Goal: Task Accomplishment & Management: Use online tool/utility

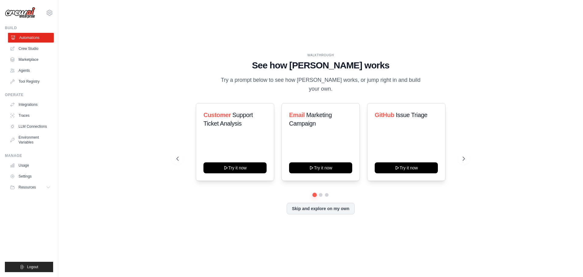
click at [32, 38] on link "Automations" at bounding box center [31, 38] width 46 height 10
click at [322, 208] on button "Skip and explore on my own" at bounding box center [321, 208] width 68 height 12
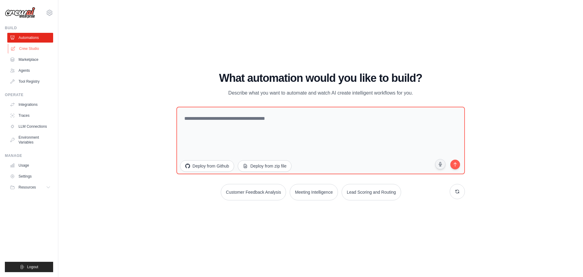
click at [36, 49] on link "Crew Studio" at bounding box center [31, 49] width 46 height 10
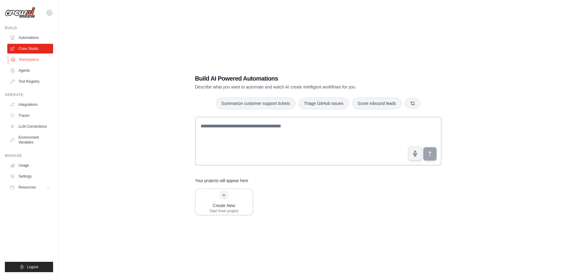
click at [36, 60] on link "Marketplace" at bounding box center [31, 60] width 46 height 10
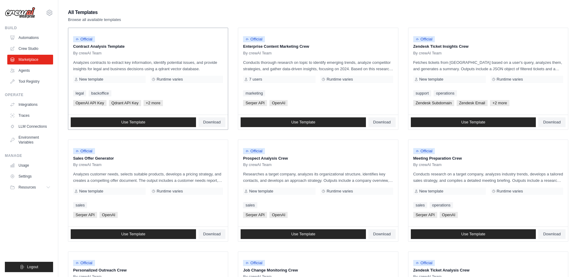
scroll to position [61, 0]
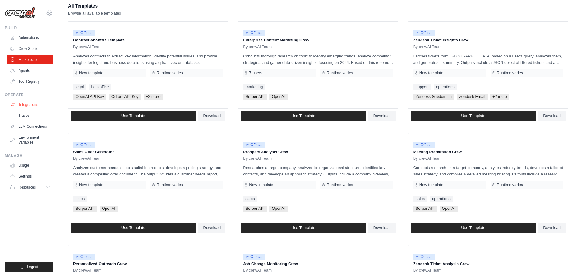
click at [40, 108] on link "Integrations" at bounding box center [31, 105] width 46 height 10
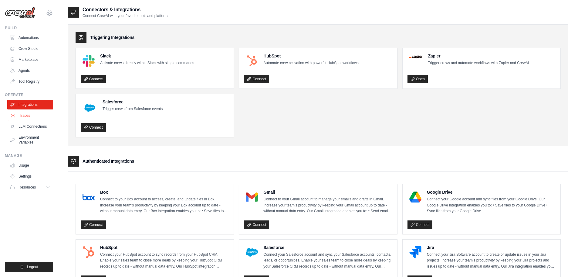
click at [38, 115] on link "Traces" at bounding box center [31, 116] width 46 height 10
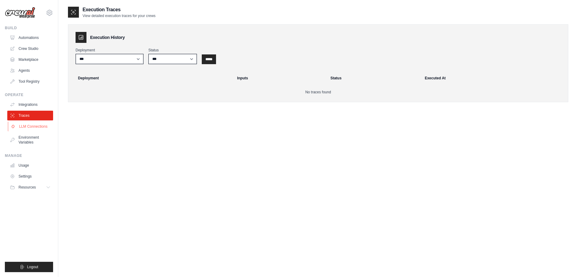
click at [35, 126] on link "LLM Connections" at bounding box center [31, 126] width 46 height 10
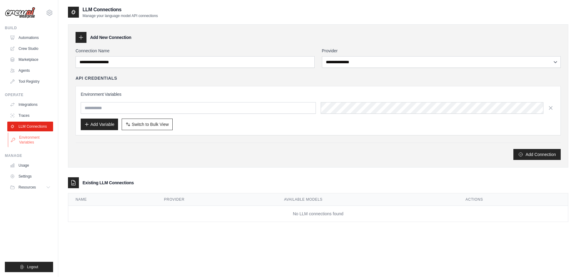
click at [32, 136] on link "Environment Variables" at bounding box center [31, 139] width 46 height 15
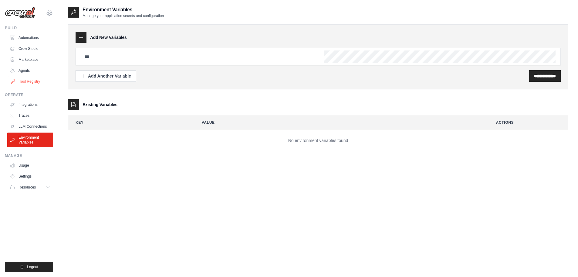
click at [29, 78] on link "Tool Registry" at bounding box center [31, 82] width 46 height 10
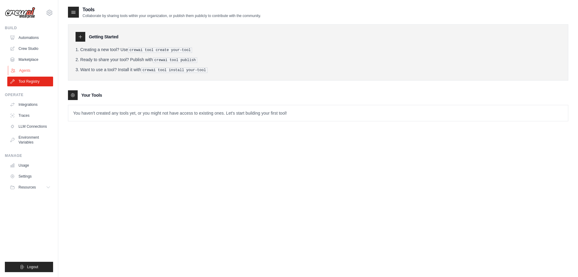
click at [29, 70] on link "Agents" at bounding box center [31, 71] width 46 height 10
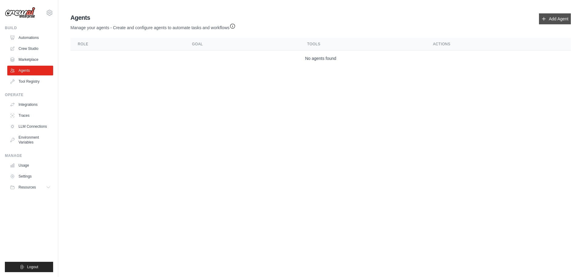
click at [550, 16] on link "Add Agent" at bounding box center [555, 18] width 32 height 11
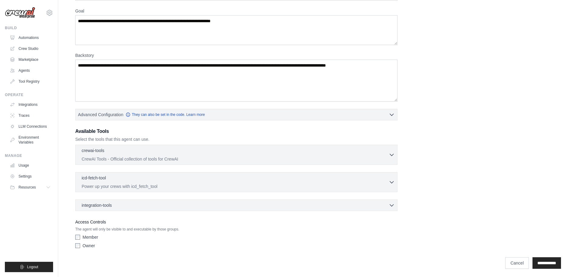
scroll to position [49, 0]
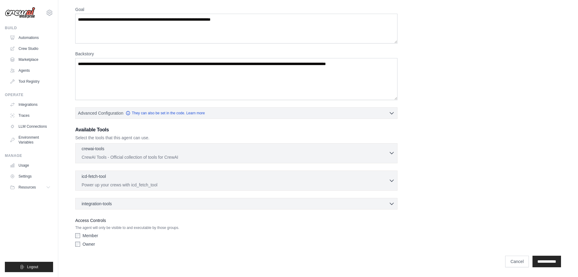
click at [148, 157] on p "CrewAI Tools - Official collection of tools for CrewAI" at bounding box center [235, 157] width 307 height 6
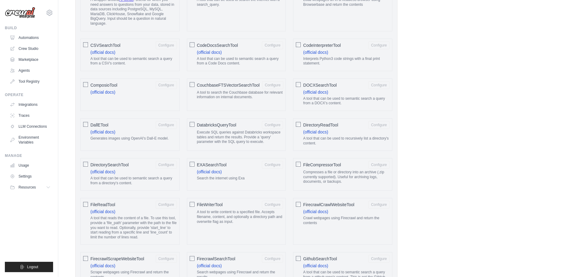
scroll to position [1045, 0]
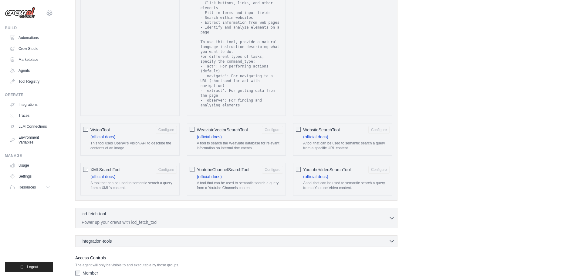
click at [112, 134] on link "(official docs)" at bounding box center [102, 136] width 25 height 5
